Goal: Find specific page/section: Find specific page/section

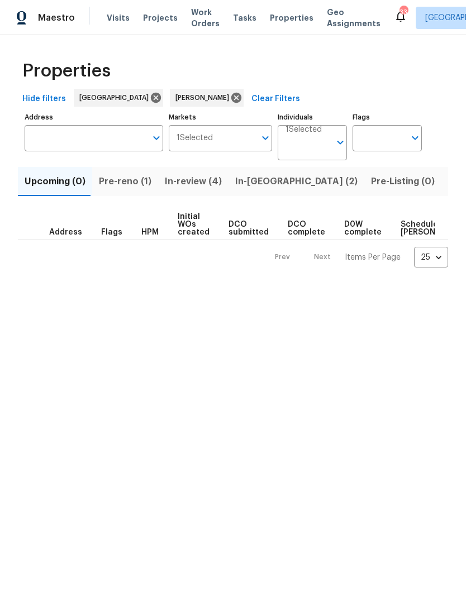
click at [105, 185] on span "Pre-reno (1)" at bounding box center [125, 182] width 52 height 16
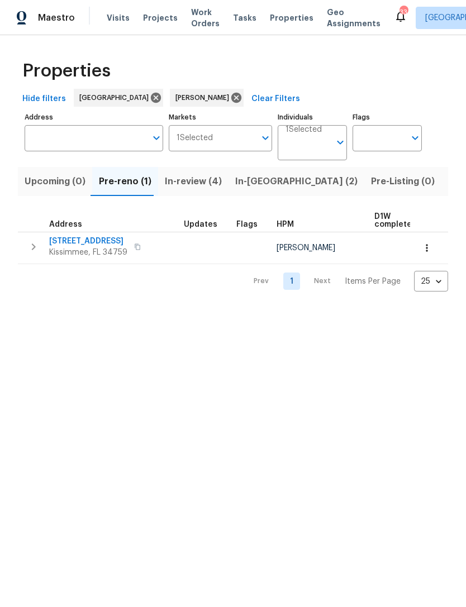
click at [64, 237] on span "[STREET_ADDRESS]" at bounding box center [88, 241] width 78 height 11
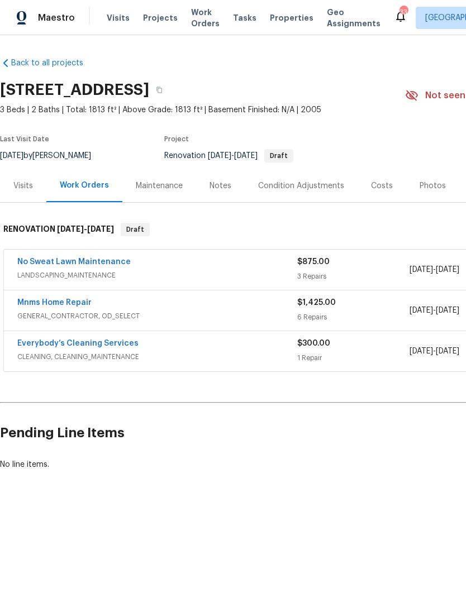
click at [48, 1] on div "Maestro Visits Projects Work Orders Tasks Properties Geo Assignments 33 Tampa B…" at bounding box center [233, 17] width 466 height 35
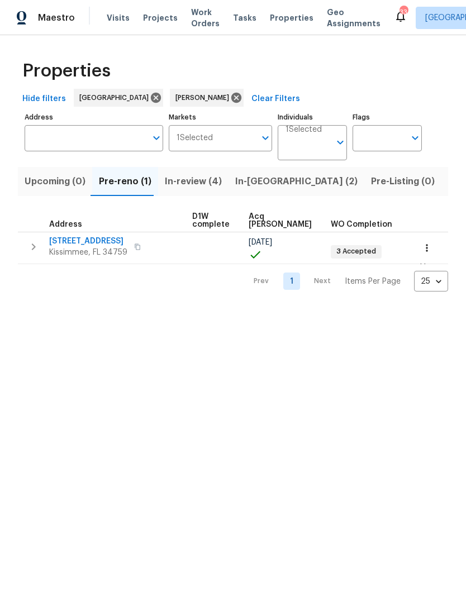
scroll to position [0, 181]
